Goal: Check status: Check status

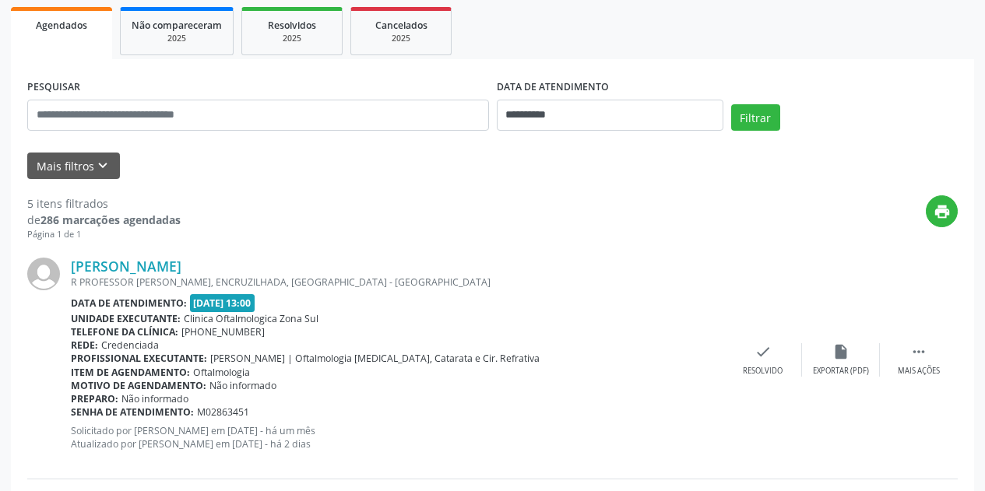
scroll to position [234, 0]
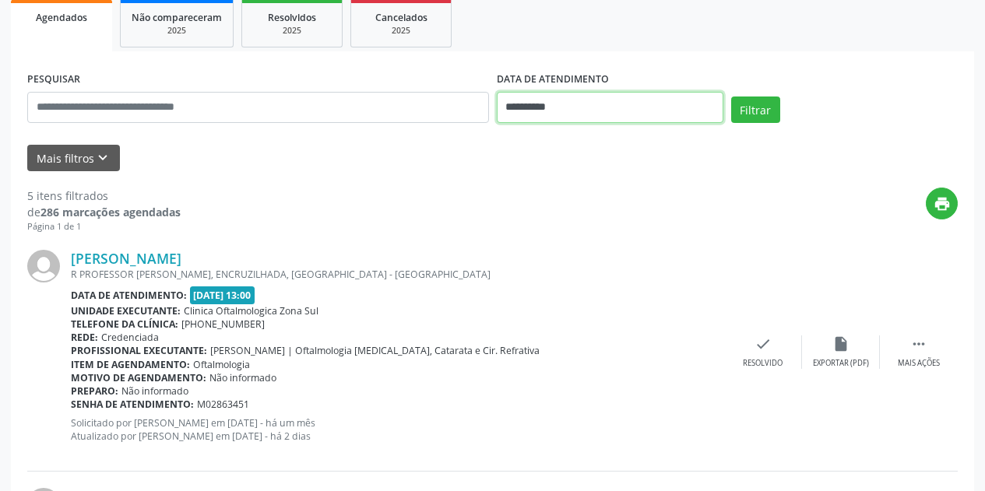
click at [601, 97] on input "**********" at bounding box center [610, 107] width 227 height 31
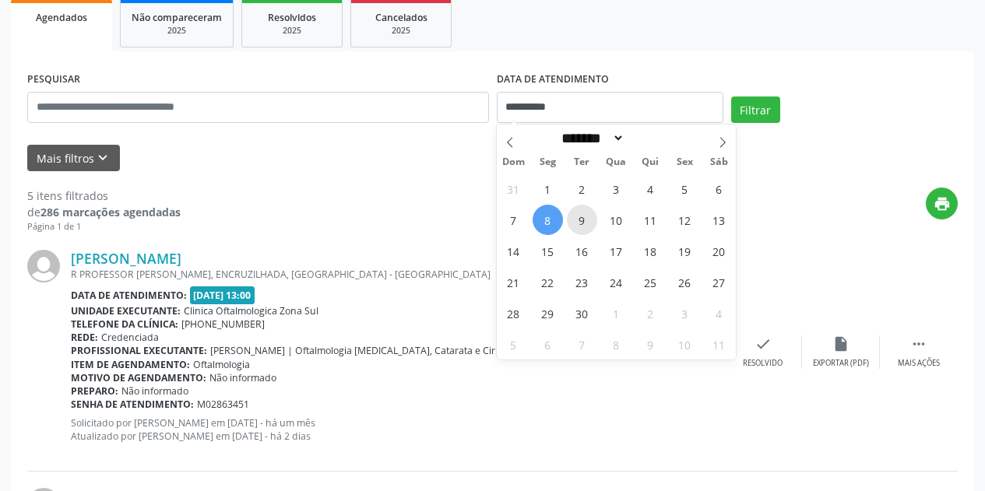
click at [581, 219] on span "9" at bounding box center [582, 220] width 30 height 30
type input "**********"
click at [581, 219] on span "9" at bounding box center [582, 220] width 30 height 30
click at [581, 219] on div "print" at bounding box center [569, 211] width 777 height 46
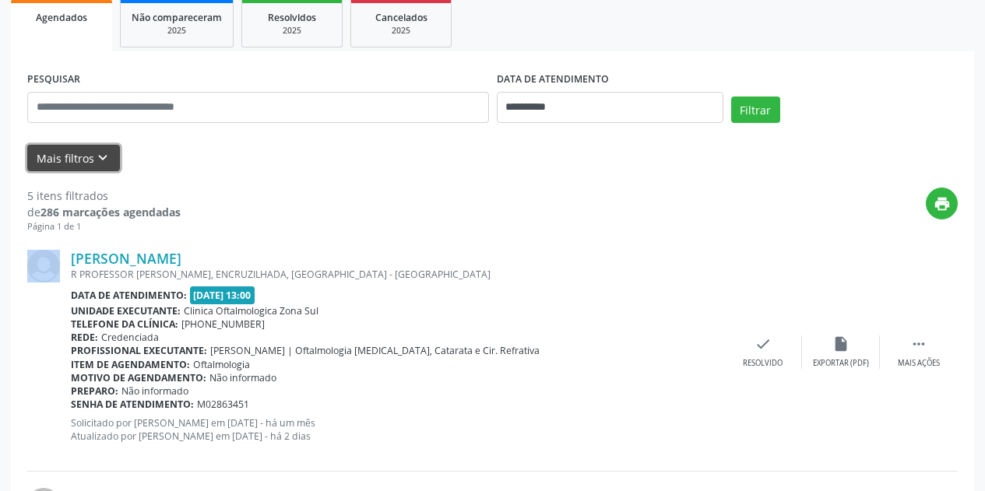
click at [104, 155] on icon "keyboard_arrow_down" at bounding box center [102, 157] width 17 height 17
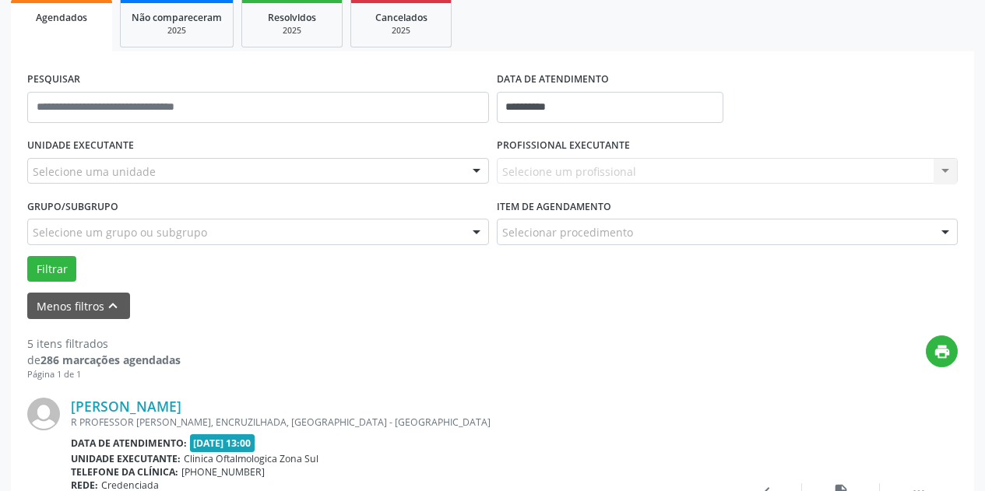
click at [189, 174] on div "Selecione uma unidade" at bounding box center [258, 171] width 462 height 26
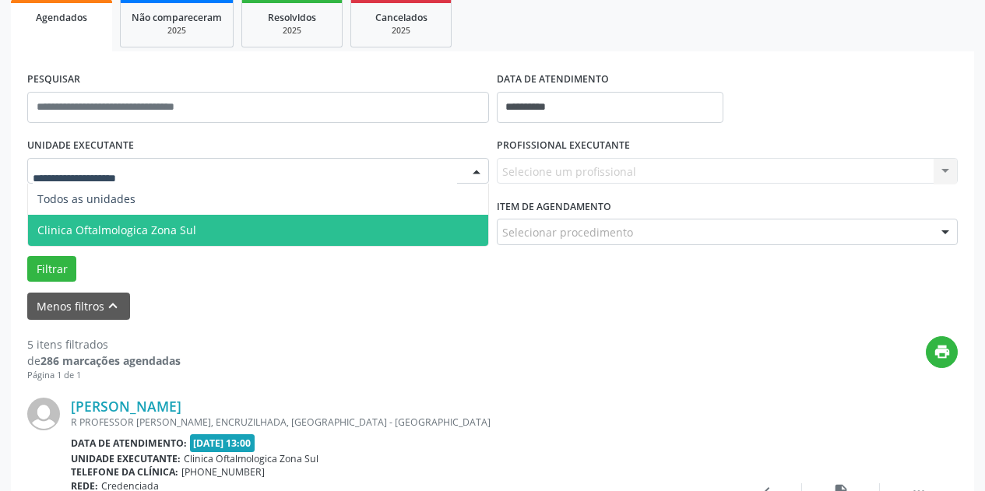
drag, startPoint x: 219, startPoint y: 245, endPoint x: 300, endPoint y: 237, distance: 81.4
click at [219, 244] on span "Clinica Oftalmologica Zona Sul" at bounding box center [258, 230] width 460 height 31
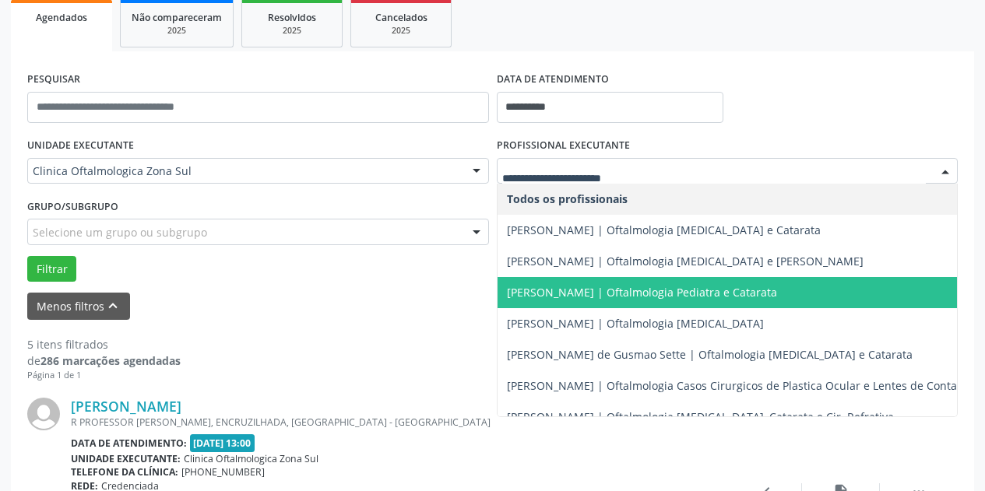
click at [565, 289] on span "[PERSON_NAME] | Oftalmologia Pediatra e Catarata" at bounding box center [642, 292] width 270 height 15
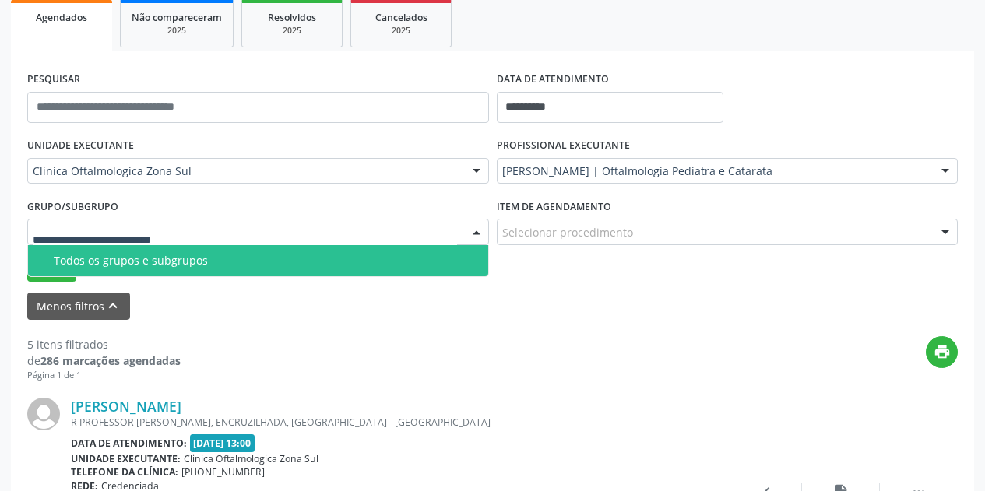
click at [358, 228] on div at bounding box center [258, 232] width 462 height 26
click at [312, 271] on span "Todos os grupos e subgrupos" at bounding box center [258, 260] width 460 height 31
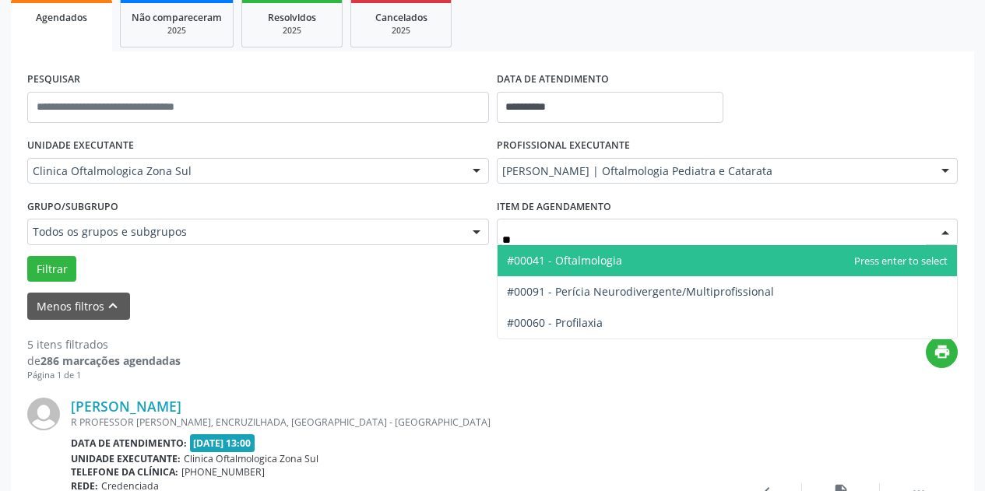
type input "***"
click at [546, 266] on span "#00041 - Oftalmologia" at bounding box center [564, 260] width 115 height 15
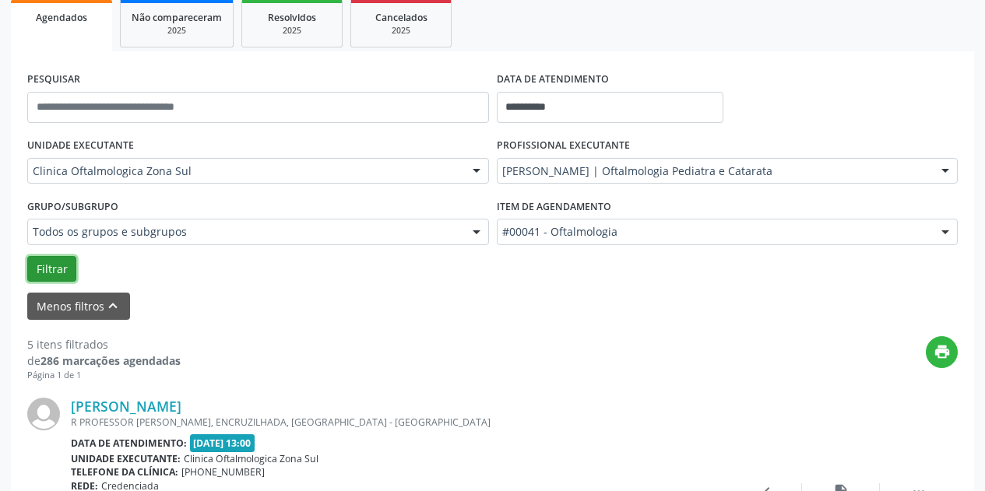
click at [51, 265] on button "Filtrar" at bounding box center [51, 269] width 49 height 26
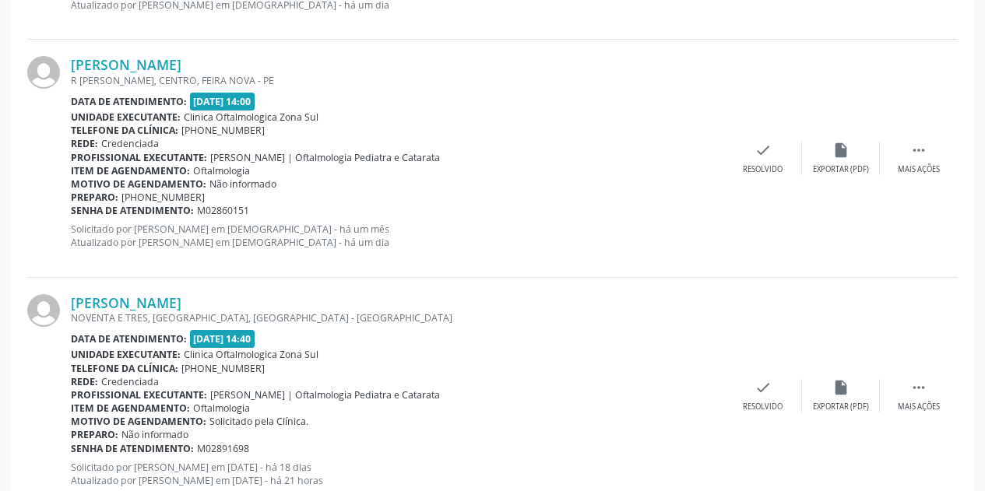
scroll to position [1024, 0]
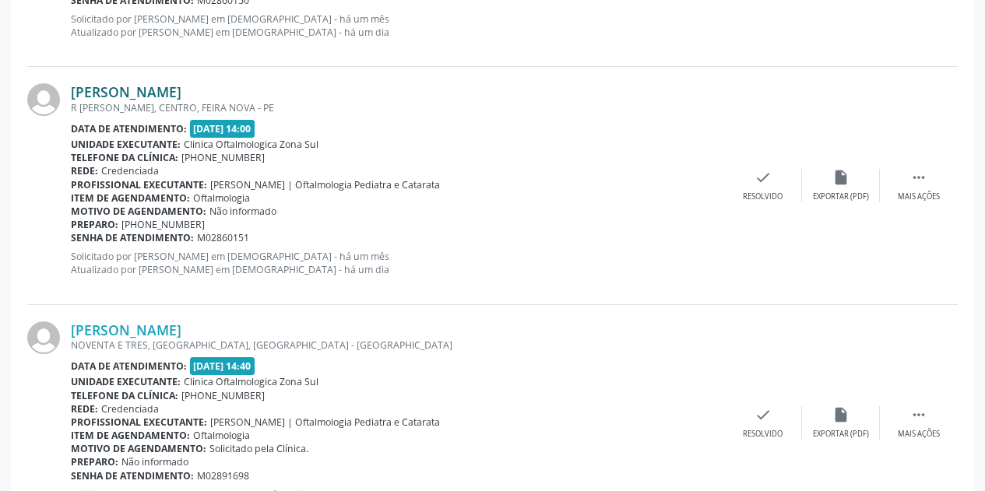
click at [121, 92] on link "[PERSON_NAME]" at bounding box center [126, 91] width 111 height 17
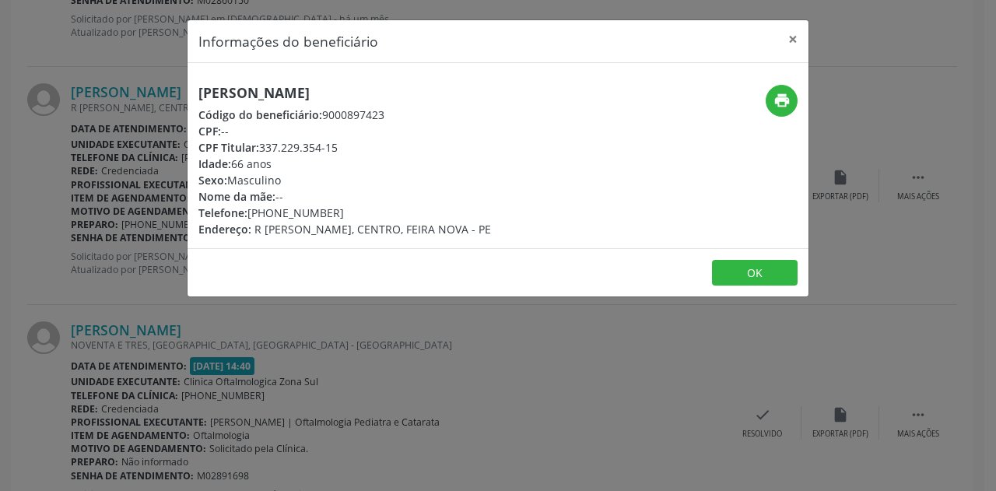
drag, startPoint x: 352, startPoint y: 91, endPoint x: 181, endPoint y: 94, distance: 171.3
click at [181, 94] on div "Informações do beneficiário × [PERSON_NAME] Código do beneficiário: 9000897423 …" at bounding box center [498, 245] width 996 height 491
copy h5 "[PERSON_NAME]"
drag, startPoint x: 795, startPoint y: 36, endPoint x: 748, endPoint y: 40, distance: 46.9
click at [794, 35] on button "×" at bounding box center [793, 39] width 31 height 38
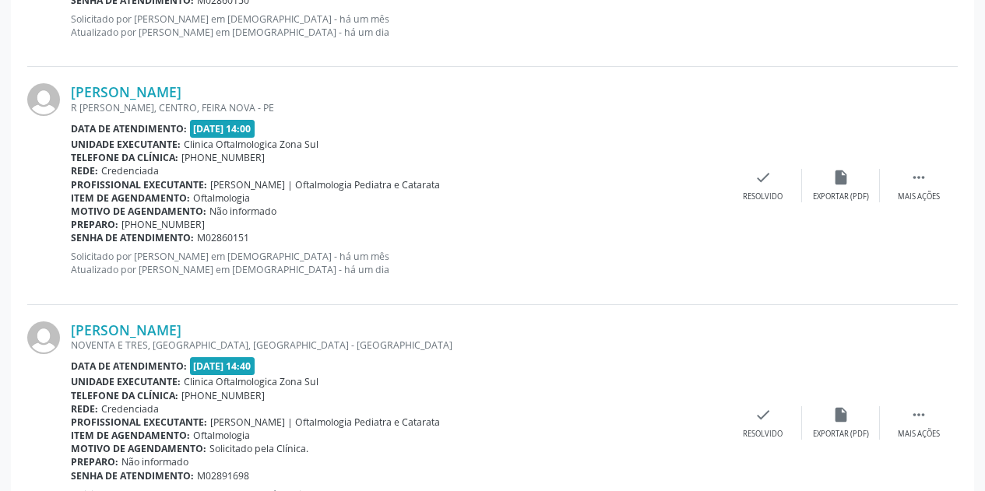
drag, startPoint x: 255, startPoint y: 237, endPoint x: 73, endPoint y: 241, distance: 181.4
click at [73, 241] on div "Senha de atendimento: M02860151" at bounding box center [397, 237] width 653 height 13
copy div "Senha de atendimento: M02860151"
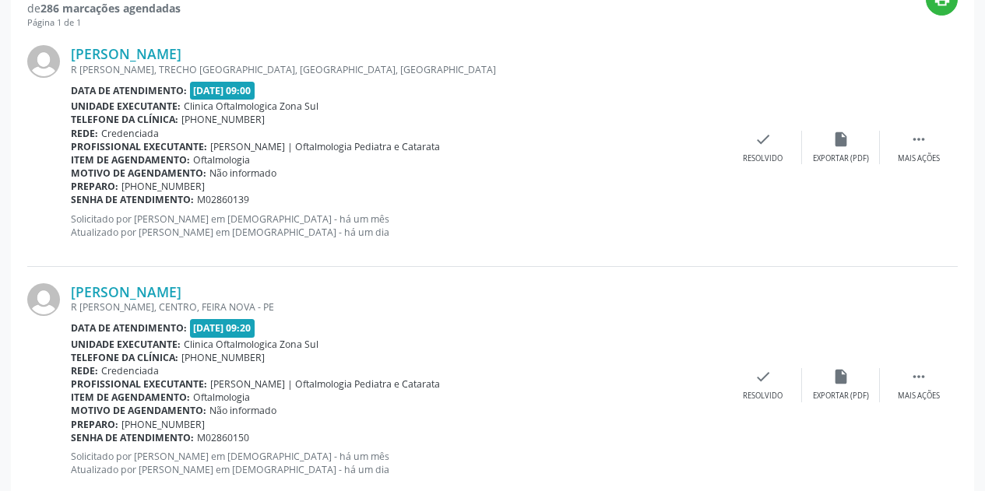
scroll to position [557, 0]
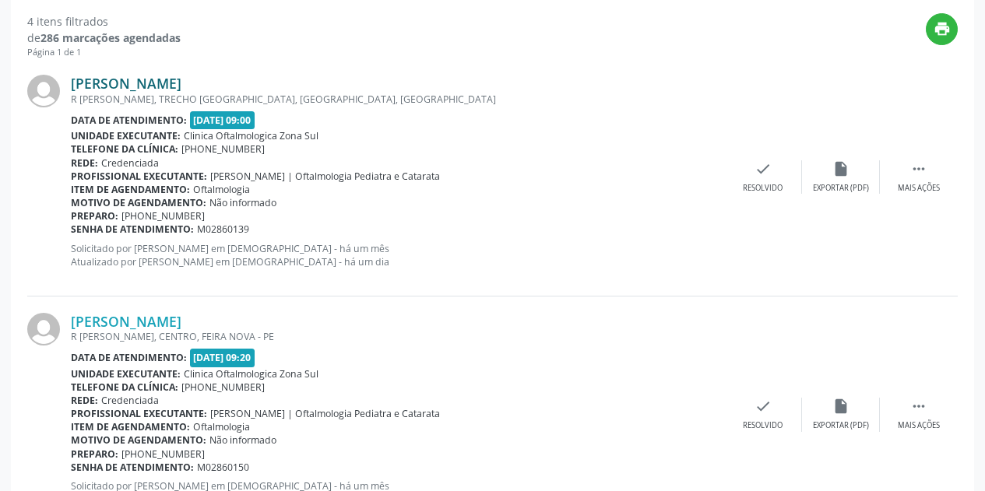
click at [181, 79] on link "[PERSON_NAME]" at bounding box center [126, 83] width 111 height 17
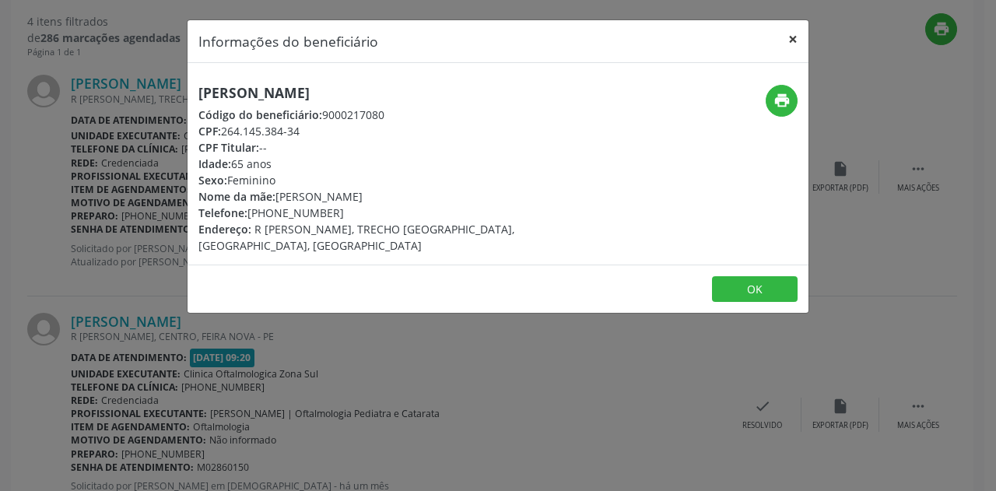
click at [793, 41] on button "×" at bounding box center [793, 39] width 31 height 38
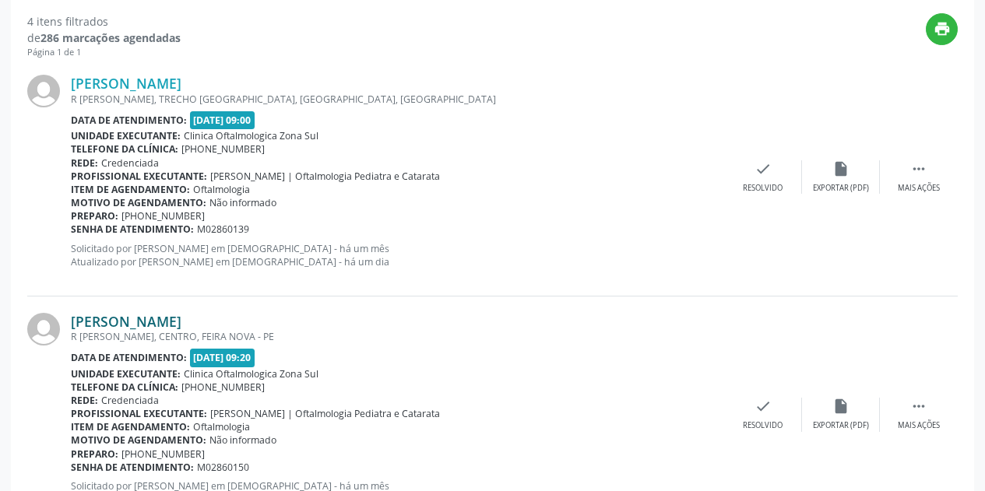
click at [170, 321] on link "[PERSON_NAME]" at bounding box center [126, 321] width 111 height 17
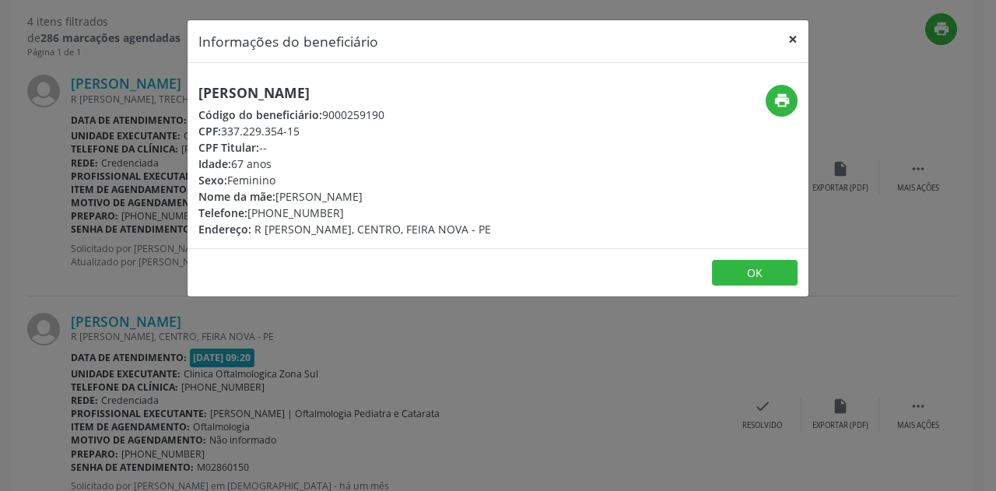
click at [792, 38] on button "×" at bounding box center [793, 39] width 31 height 38
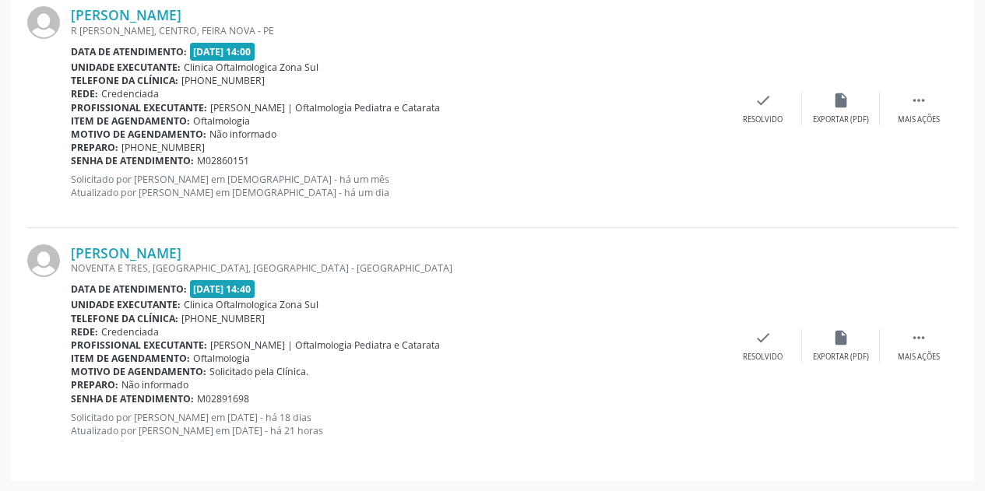
scroll to position [1101, 0]
click at [181, 252] on link "[PERSON_NAME]" at bounding box center [126, 252] width 111 height 17
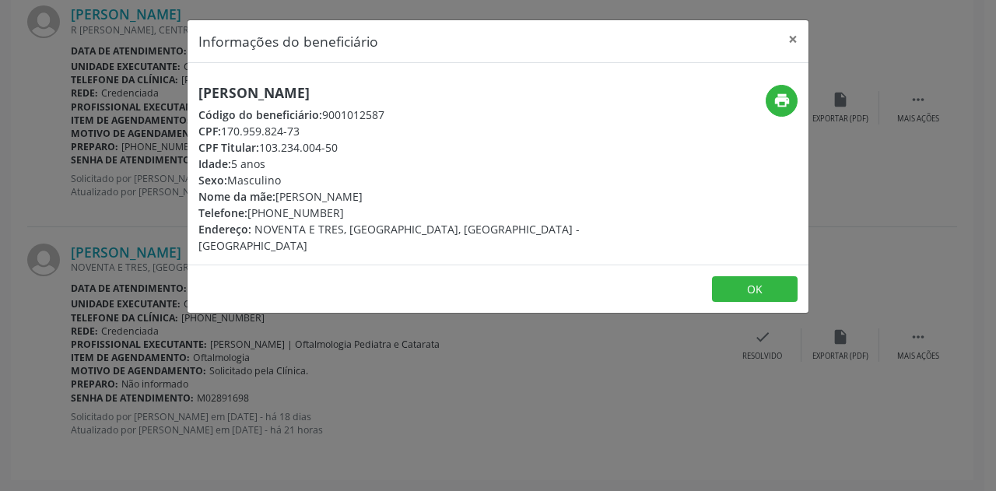
drag, startPoint x: 278, startPoint y: 164, endPoint x: 198, endPoint y: 161, distance: 79.5
click at [198, 161] on div "Idade: 5 anos" at bounding box center [394, 164] width 392 height 16
copy div "Idade: 5 anos"
click at [793, 44] on button "×" at bounding box center [793, 39] width 31 height 38
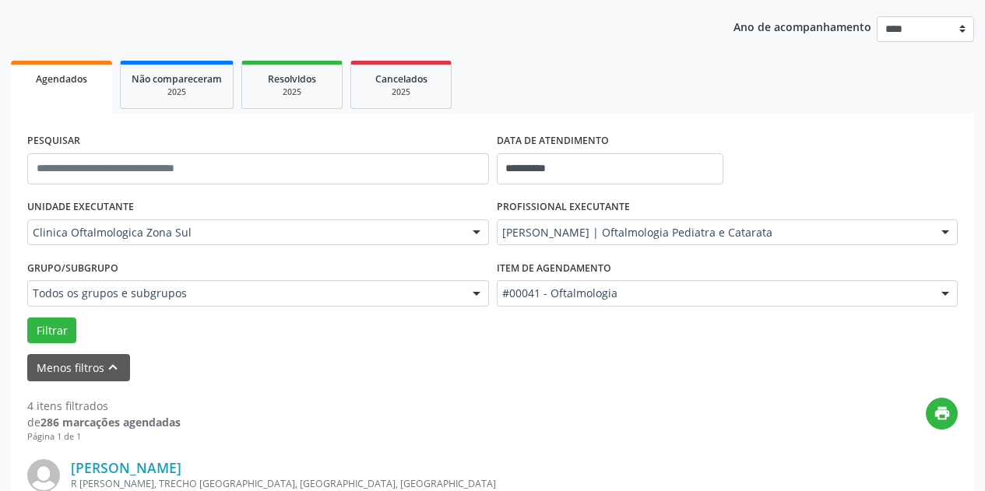
scroll to position [167, 0]
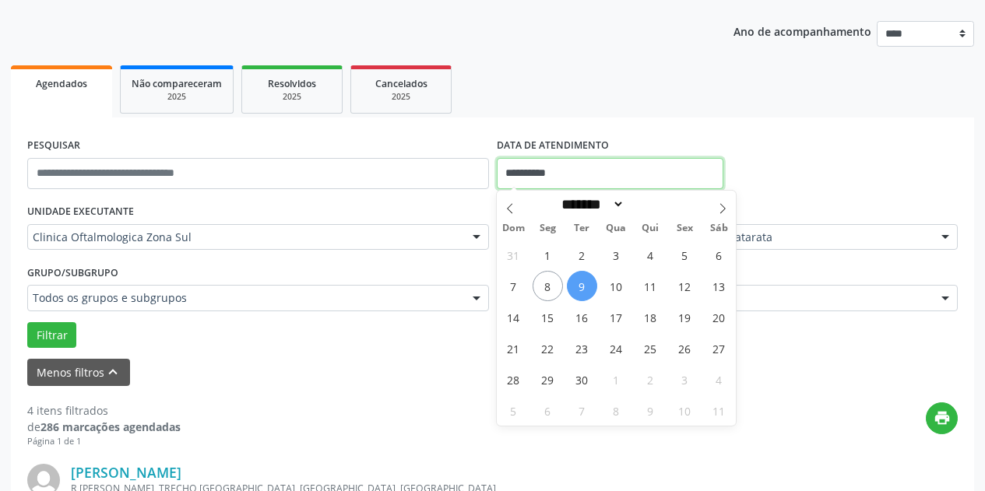
click at [651, 167] on input "**********" at bounding box center [610, 173] width 227 height 31
click at [622, 286] on span "10" at bounding box center [616, 286] width 30 height 30
type input "**********"
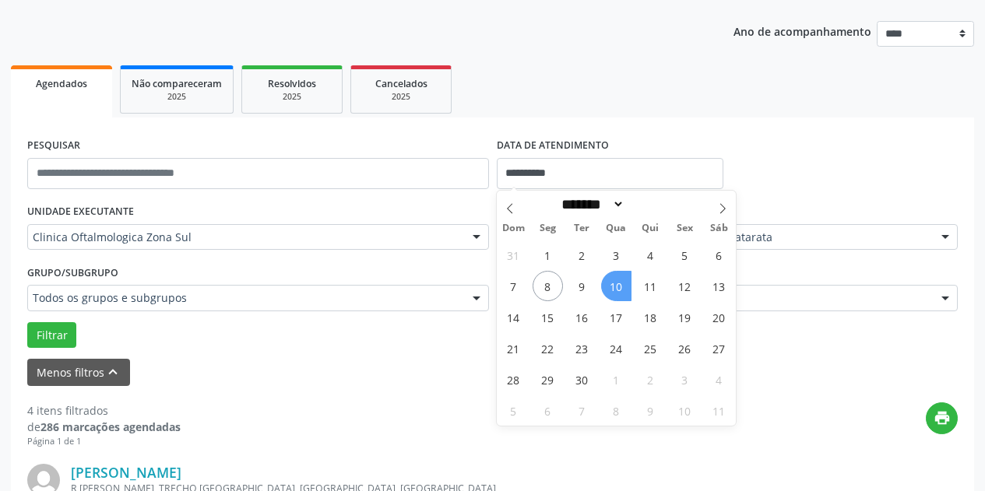
click at [622, 286] on span "10" at bounding box center [616, 286] width 30 height 30
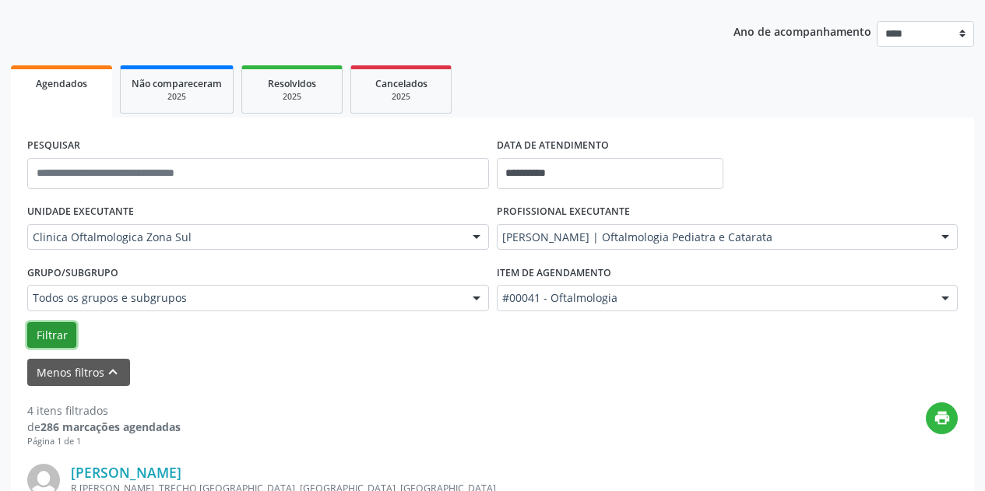
click at [47, 332] on button "Filtrar" at bounding box center [51, 335] width 49 height 26
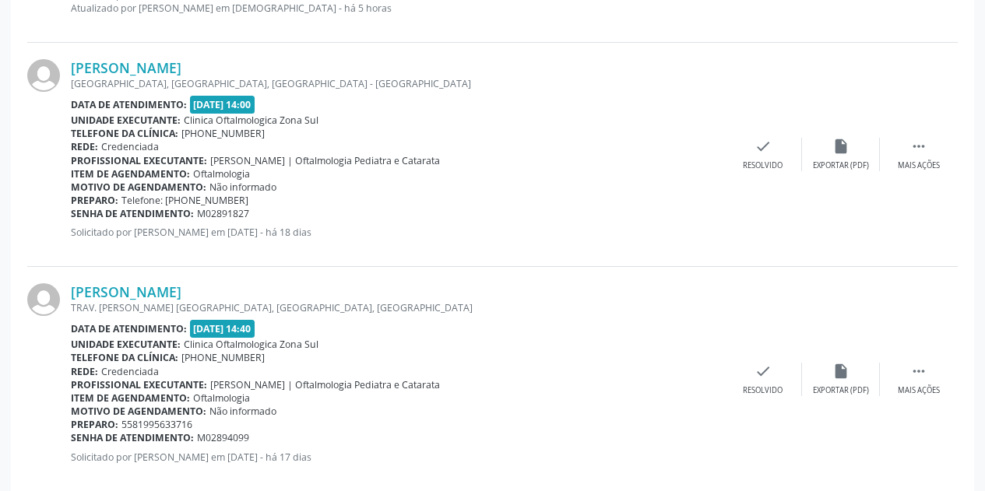
scroll to position [1075, 0]
